Goal: Information Seeking & Learning: Learn about a topic

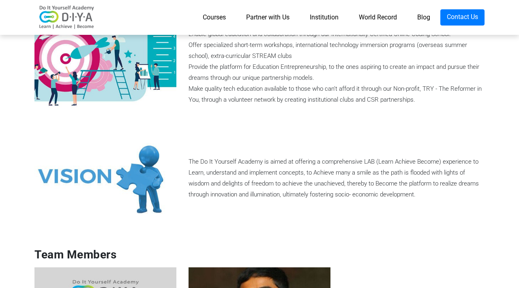
scroll to position [433, 0]
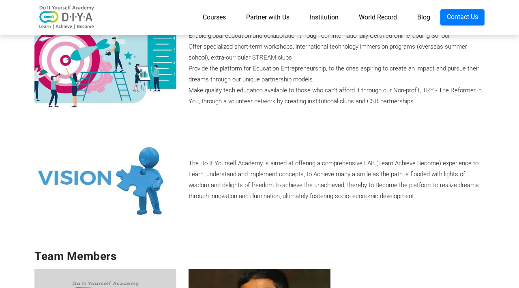
click at [231, 167] on div "The Do It Yourself Academy is aimed at offering a comprehensive LAB (Learn Achi…" at bounding box center [337, 180] width 308 height 44
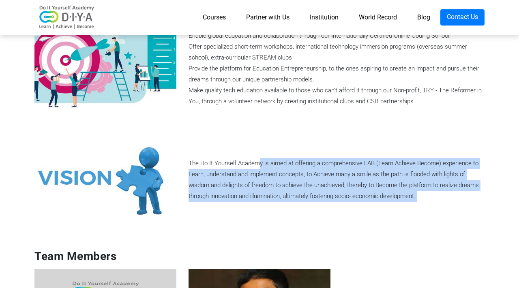
click at [231, 167] on div "The Do It Yourself Academy is aimed at offering a comprehensive LAB (Learn Achi…" at bounding box center [337, 180] width 308 height 44
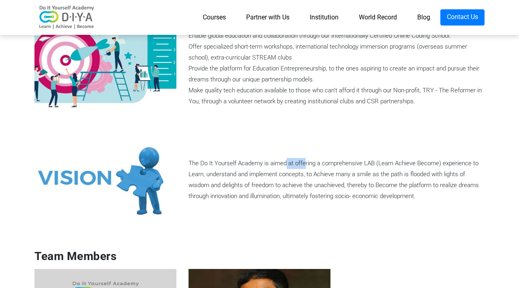
click at [231, 167] on div "The Do It Yourself Academy is aimed at offering a comprehensive LAB (Learn Achi…" at bounding box center [337, 180] width 308 height 44
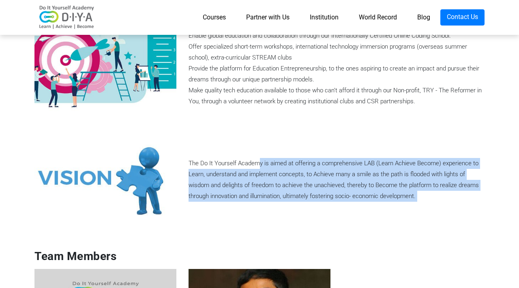
click at [228, 167] on div "The Do It Yourself Academy is aimed at offering a comprehensive LAB (Learn Achi…" at bounding box center [337, 180] width 308 height 44
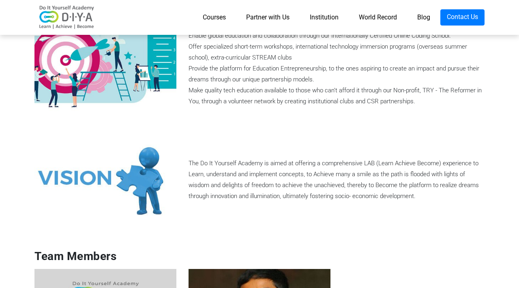
click at [228, 167] on div "The Do It Yourself Academy is aimed at offering a comprehensive LAB (Learn Achi…" at bounding box center [337, 180] width 308 height 44
click at [213, 167] on div "The Do It Yourself Academy is aimed at offering a comprehensive LAB (Learn Achi…" at bounding box center [337, 180] width 308 height 44
click at [203, 165] on div "The Do It Yourself Academy is aimed at offering a comprehensive LAB (Learn Achi…" at bounding box center [337, 180] width 308 height 44
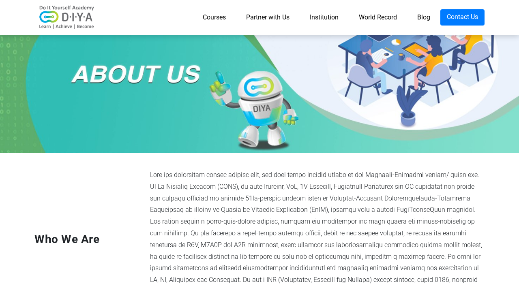
scroll to position [0, 0]
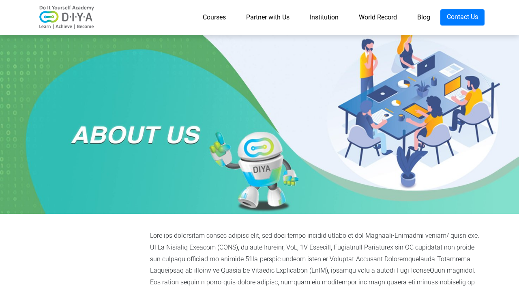
click at [368, 15] on link "World Record" at bounding box center [378, 17] width 58 height 16
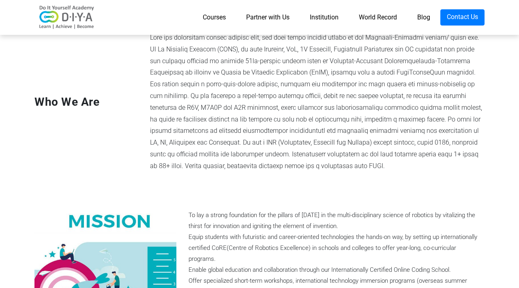
scroll to position [202, 0]
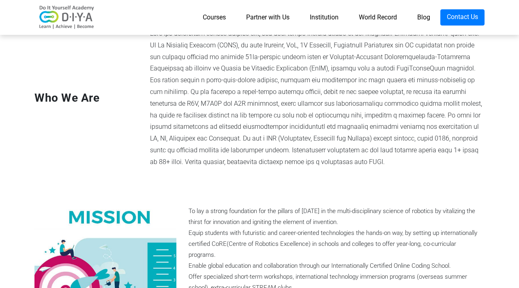
click at [317, 15] on link "Institution" at bounding box center [324, 17] width 49 height 16
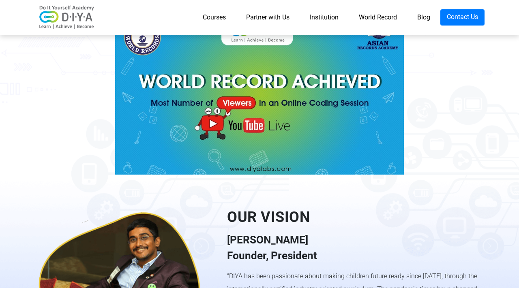
scroll to position [429, 0]
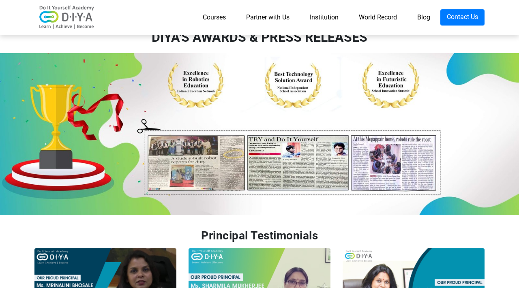
scroll to position [1654, 0]
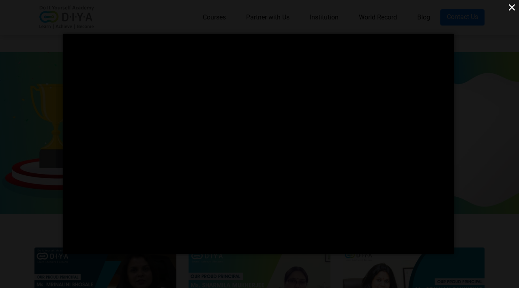
click at [483, 185] on div "</div> ×" at bounding box center [259, 144] width 519 height 288
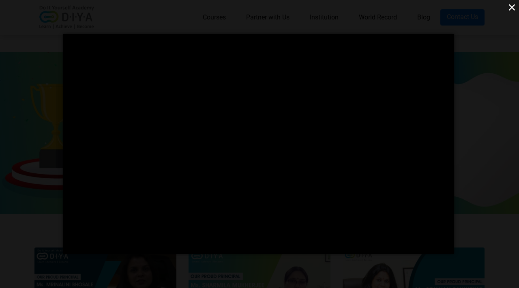
click at [458, 143] on div "</div> ×" at bounding box center [259, 144] width 519 height 288
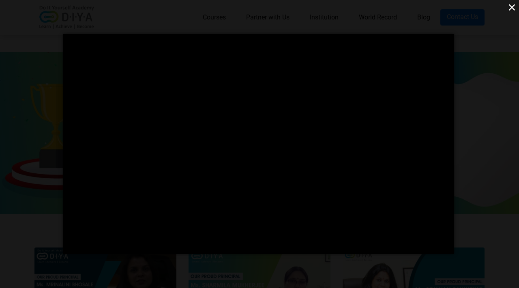
click at [517, 101] on div "</div> ×" at bounding box center [259, 144] width 519 height 288
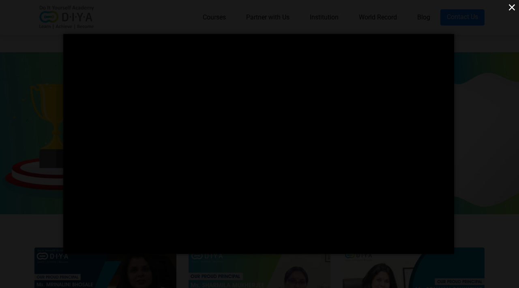
click at [462, 140] on div "</div> ×" at bounding box center [259, 144] width 519 height 288
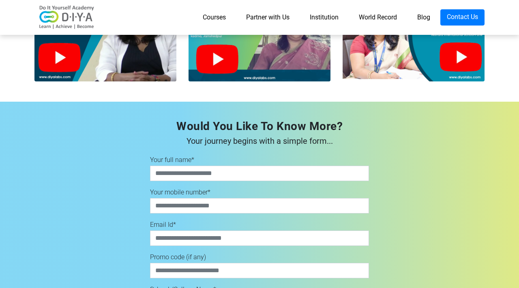
scroll to position [1911, 0]
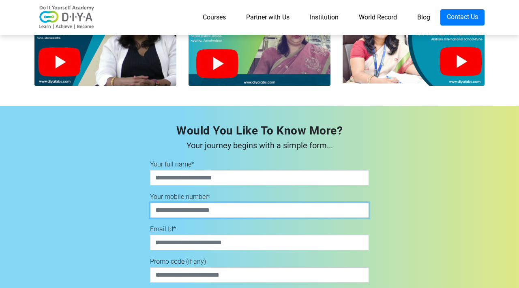
click at [352, 203] on input "number" at bounding box center [259, 210] width 219 height 15
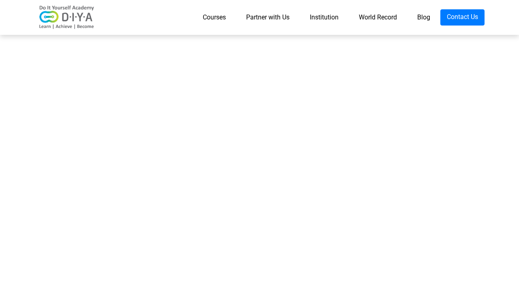
scroll to position [0, 0]
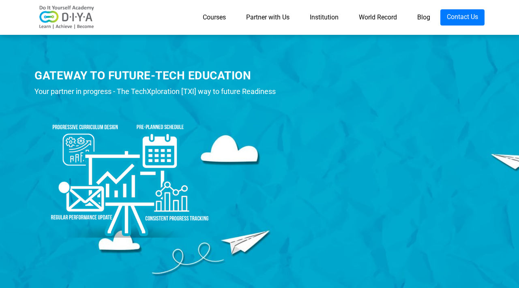
click at [242, 116] on div at bounding box center [163, 172] width 258 height 140
click at [223, 18] on link "Courses" at bounding box center [214, 17] width 43 height 16
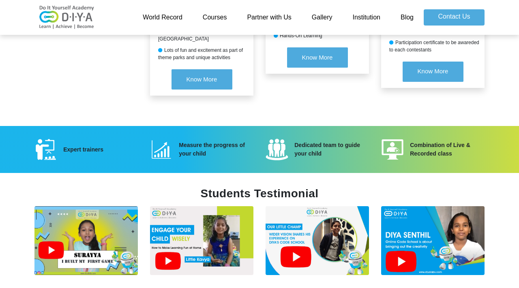
scroll to position [1104, 0]
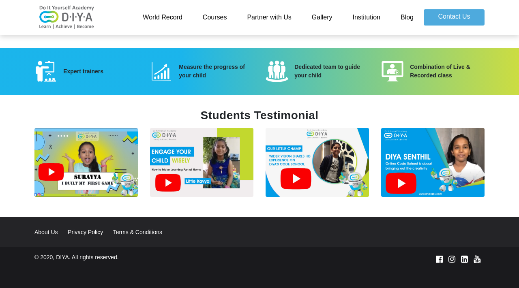
click at [79, 18] on img at bounding box center [66, 17] width 65 height 24
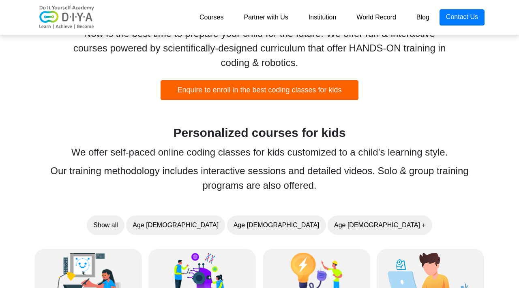
scroll to position [578, 0]
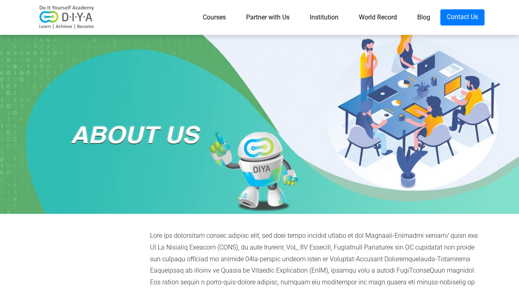
click at [325, 19] on link "Institution" at bounding box center [324, 17] width 49 height 16
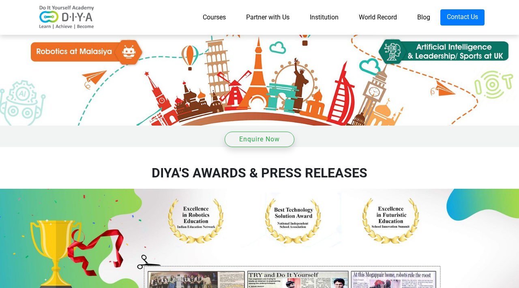
scroll to position [1381, 0]
